Goal: Navigation & Orientation: Find specific page/section

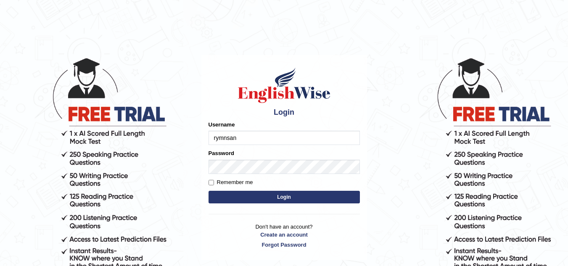
type input "rymnsan"
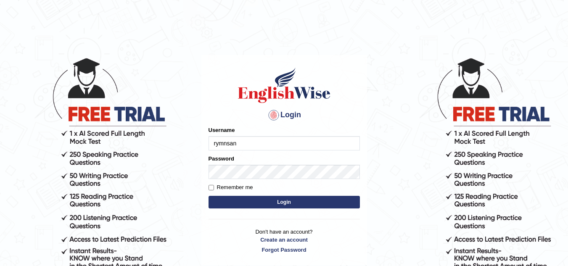
click at [290, 199] on button "Login" at bounding box center [283, 202] width 151 height 13
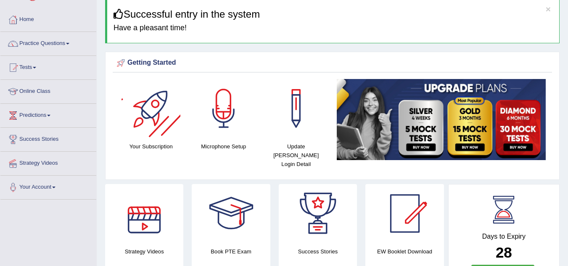
scroll to position [33, 0]
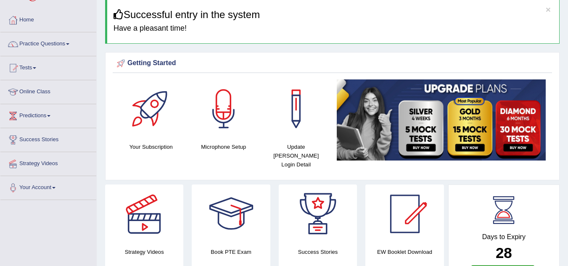
click at [156, 84] on div at bounding box center [150, 108] width 59 height 59
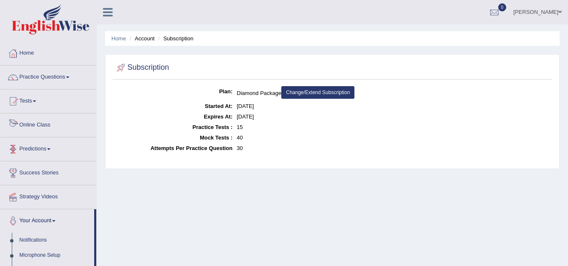
click at [53, 124] on link "Online Class" at bounding box center [48, 123] width 96 height 21
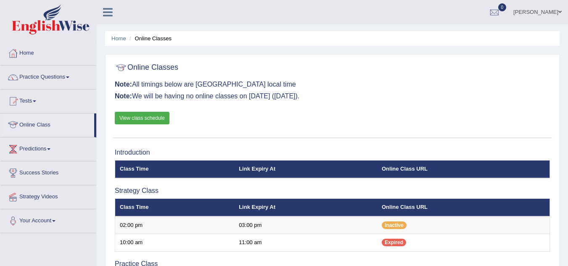
click at [54, 155] on link "Predictions" at bounding box center [48, 147] width 96 height 21
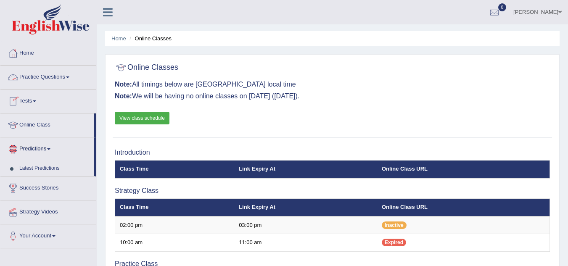
click at [63, 79] on link "Practice Questions" at bounding box center [48, 76] width 96 height 21
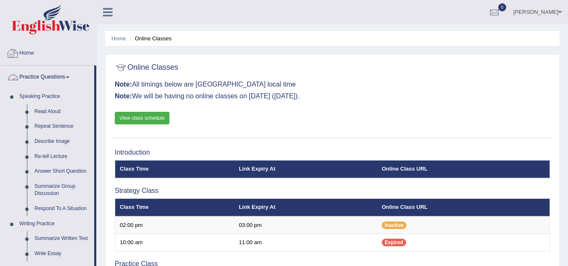
click at [64, 58] on link "Home" at bounding box center [48, 52] width 96 height 21
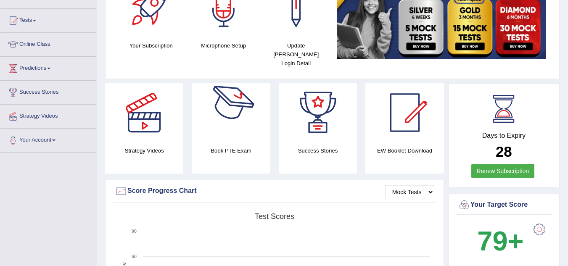
scroll to position [81, 0]
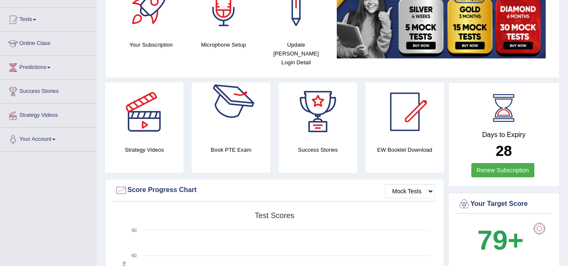
click at [237, 130] on div at bounding box center [231, 111] width 59 height 59
click at [331, 118] on div at bounding box center [317, 111] width 59 height 59
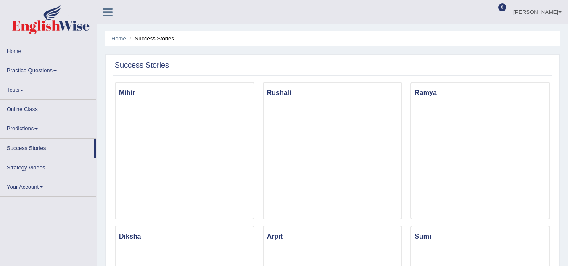
scroll to position [0, 0]
click at [32, 52] on link "Home" at bounding box center [48, 49] width 96 height 16
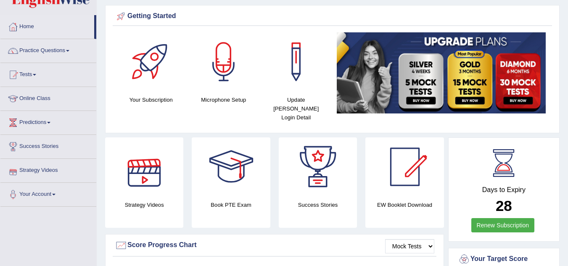
scroll to position [27, 0]
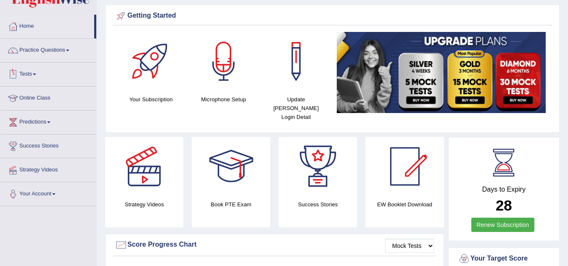
click at [61, 71] on link "Tests" at bounding box center [48, 73] width 96 height 21
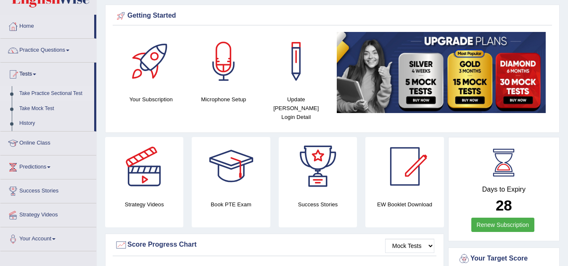
click at [57, 91] on link "Take Practice Sectional Test" at bounding box center [55, 93] width 79 height 15
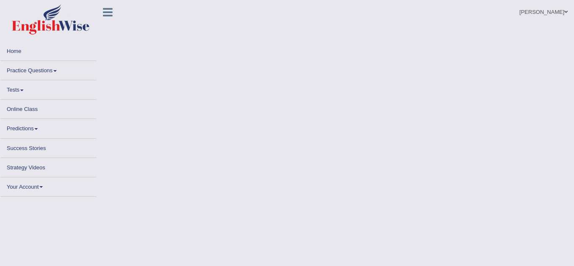
click at [39, 50] on link "Home" at bounding box center [48, 50] width 96 height 16
click at [27, 52] on link "Home" at bounding box center [48, 50] width 96 height 16
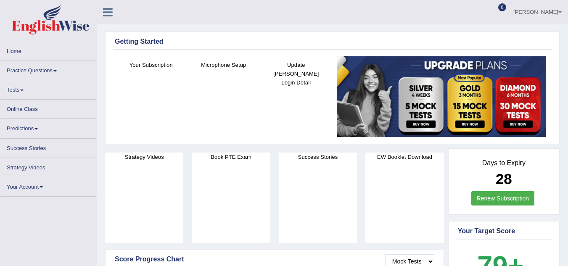
click at [375, 124] on img at bounding box center [440, 96] width 209 height 81
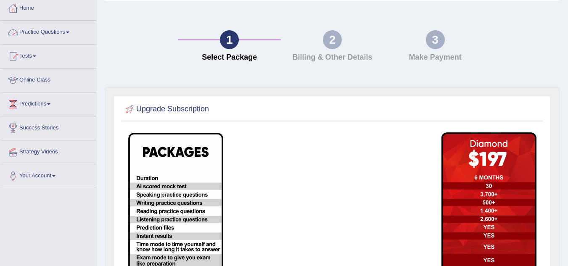
scroll to position [46, 0]
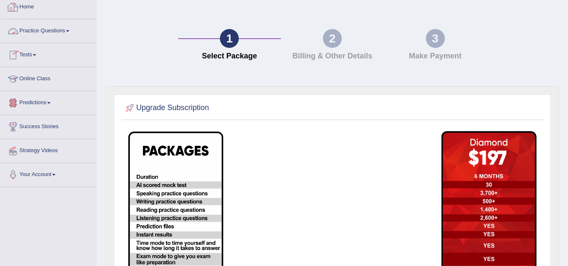
click at [37, 8] on link "Home" at bounding box center [48, 5] width 96 height 21
